Goal: Find specific page/section: Find specific page/section

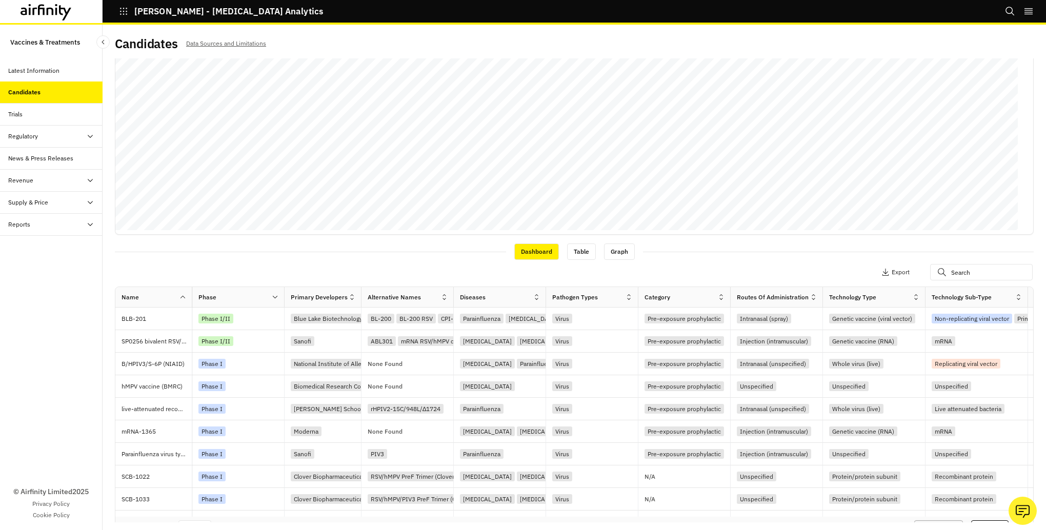
scroll to position [178, 0]
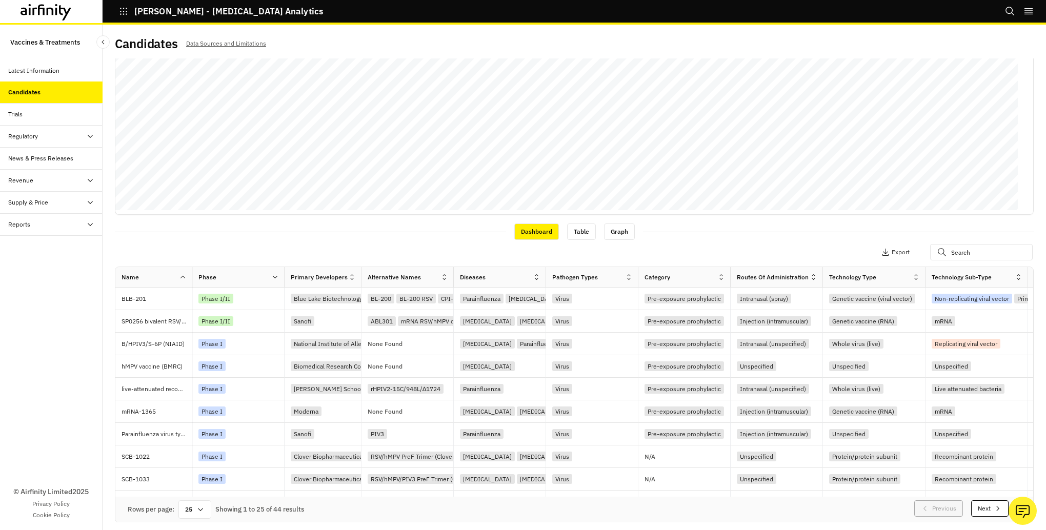
click at [971, 509] on button "Next" at bounding box center [989, 508] width 37 height 16
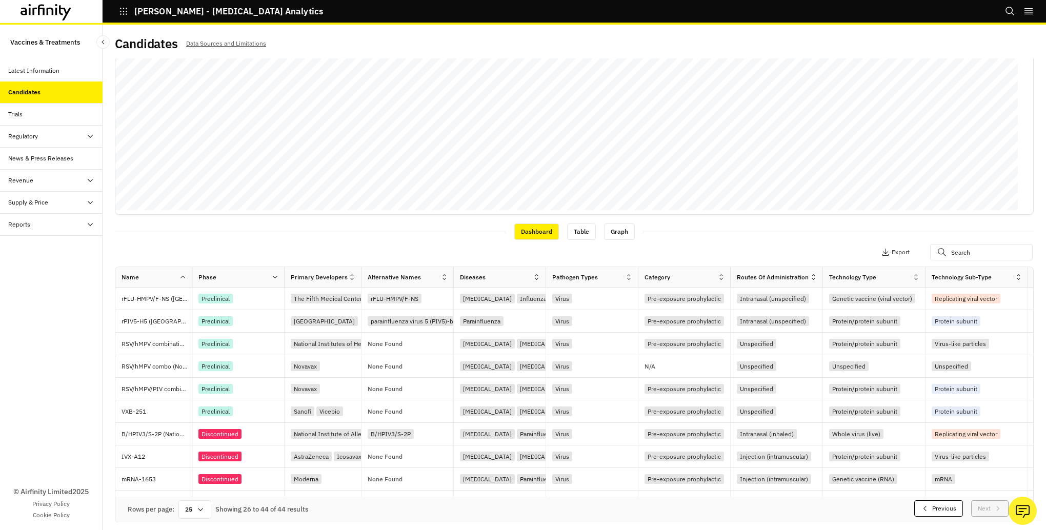
click at [923, 507] on button "Previous" at bounding box center [938, 508] width 49 height 16
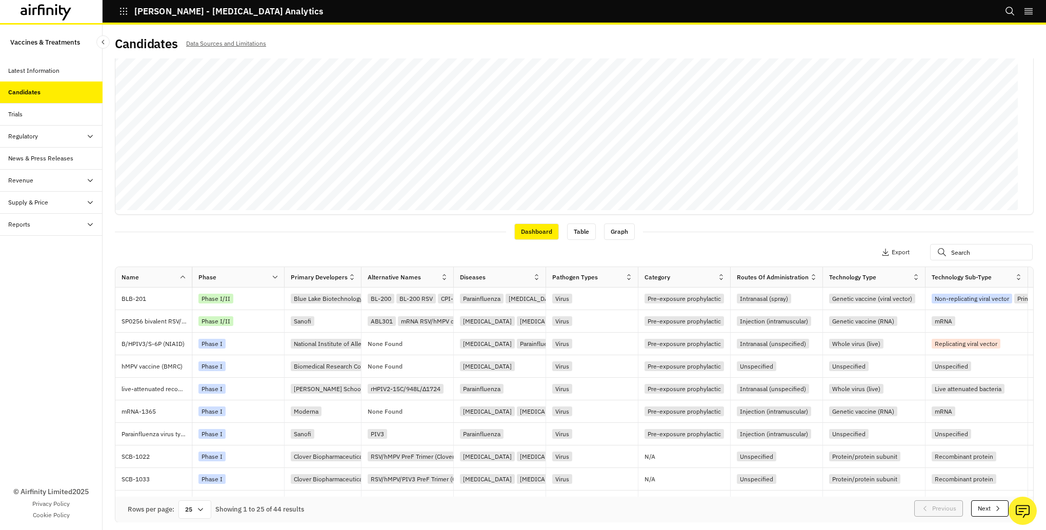
click at [971, 509] on button "Next" at bounding box center [989, 508] width 37 height 16
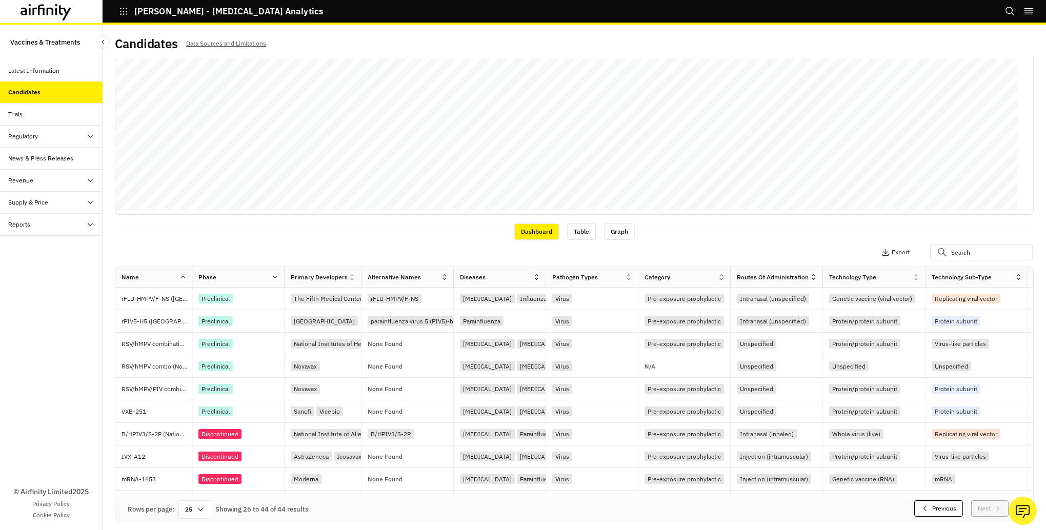
click at [918, 509] on button "Previous" at bounding box center [938, 508] width 49 height 16
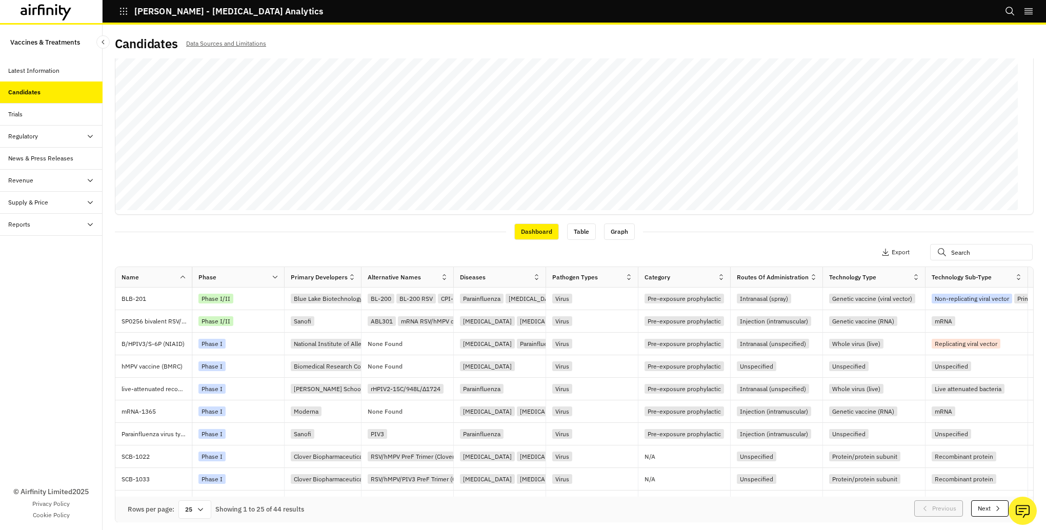
scroll to position [0, 0]
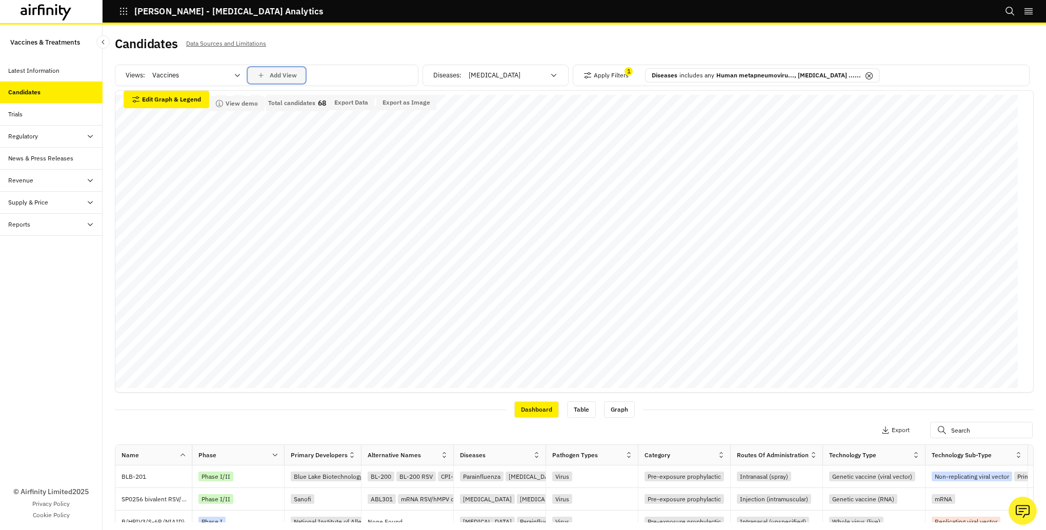
click at [273, 79] on div "Add View" at bounding box center [276, 75] width 40 height 9
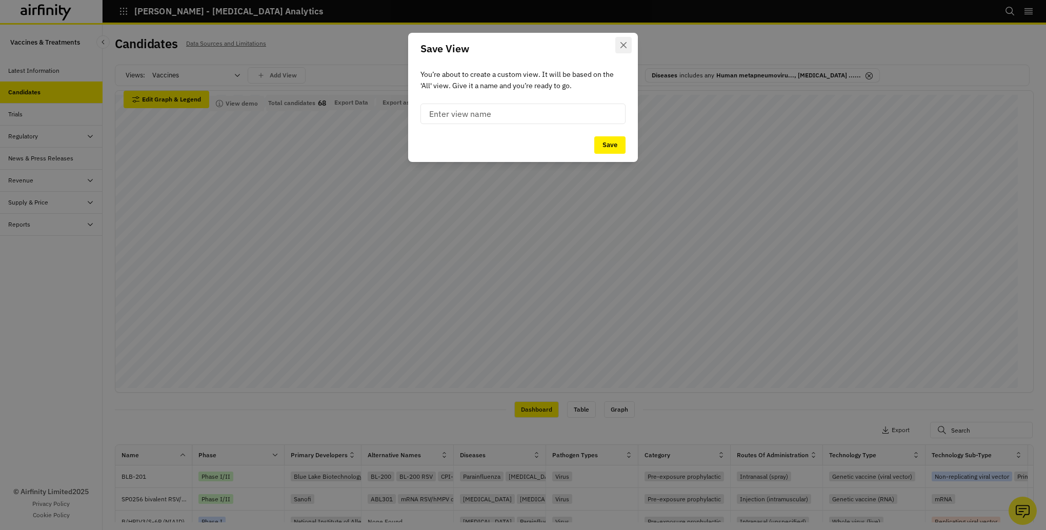
click at [624, 44] on icon "Close" at bounding box center [623, 45] width 6 height 6
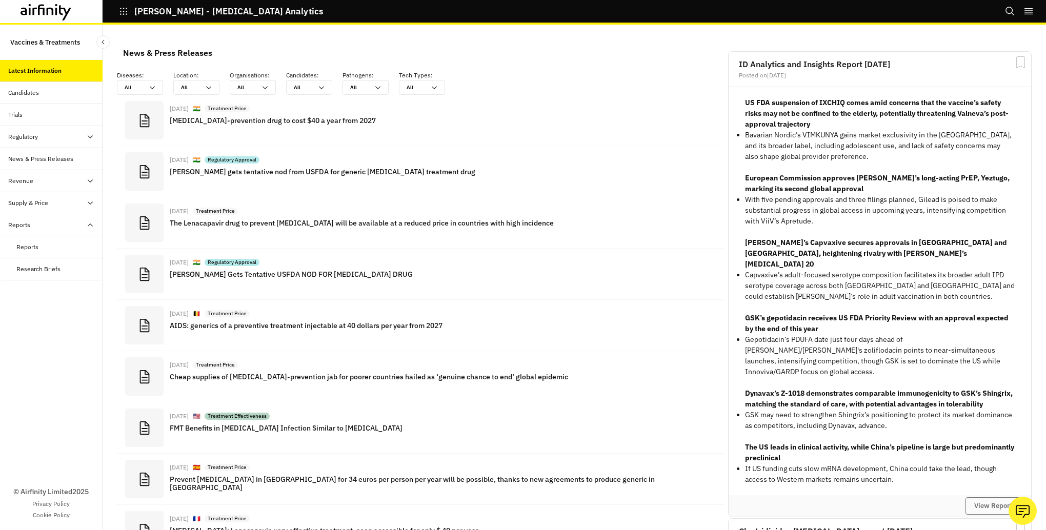
scroll to position [747, 299]
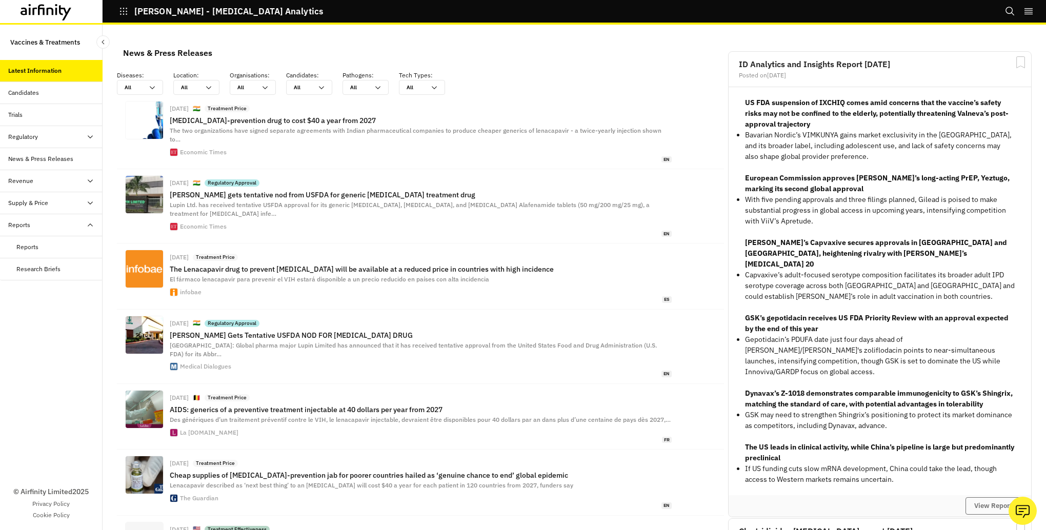
click at [23, 90] on div "Candidates" at bounding box center [23, 92] width 31 height 9
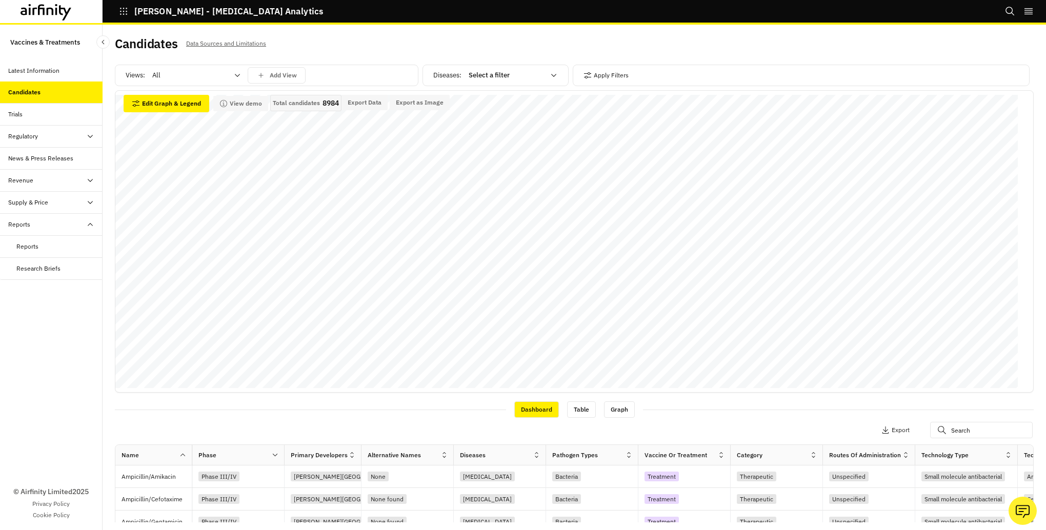
click at [212, 44] on p "Data Sources and Limitations" at bounding box center [226, 43] width 80 height 11
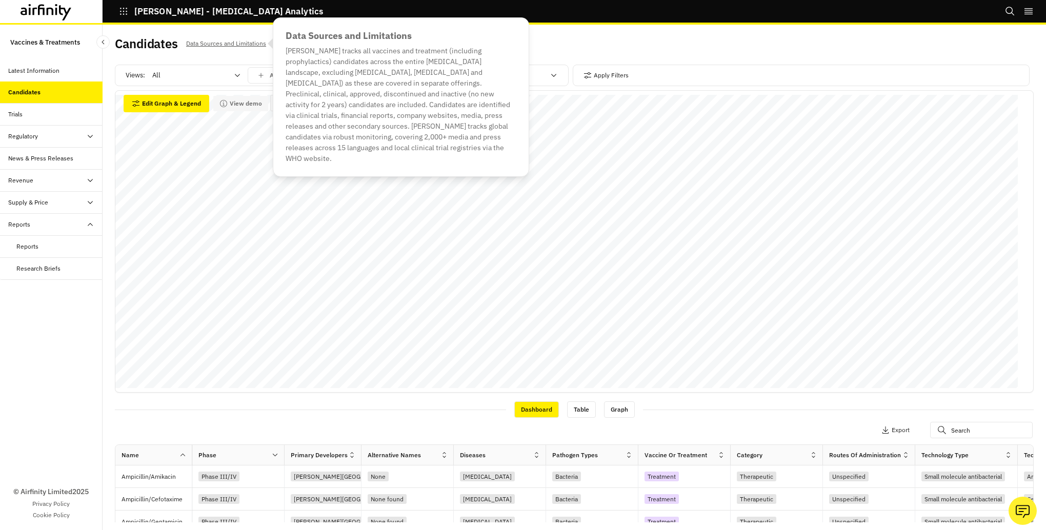
click at [1028, 11] on icon "right-menu" at bounding box center [1028, 11] width 10 height 10
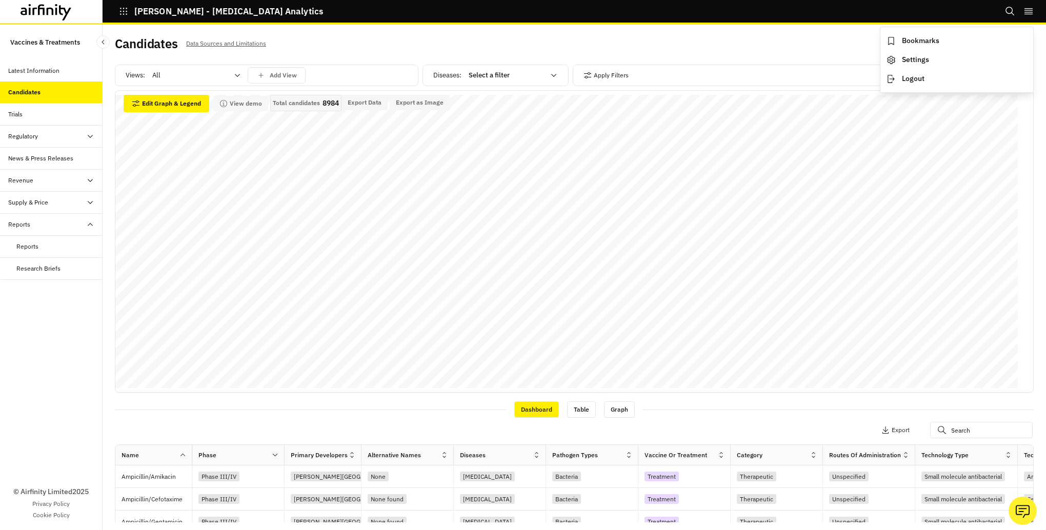
click at [146, 46] on h2 "Candidates" at bounding box center [146, 43] width 63 height 15
click at [127, 11] on icon "button" at bounding box center [123, 11] width 7 height 7
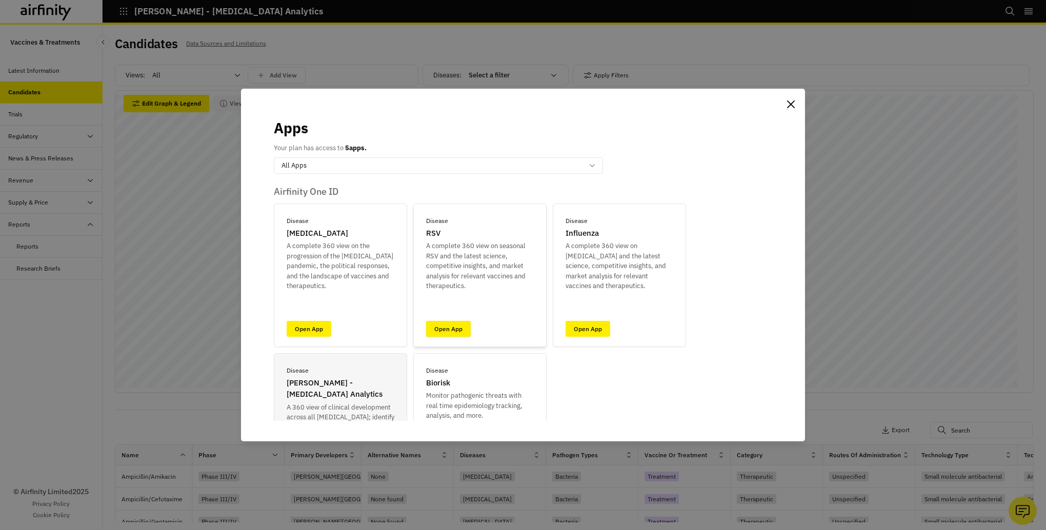
click at [435, 325] on link "Open App" at bounding box center [448, 329] width 45 height 16
